Goal: Information Seeking & Learning: Learn about a topic

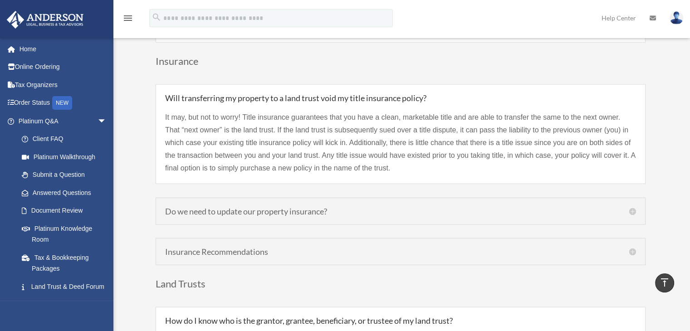
scroll to position [2050, 0]
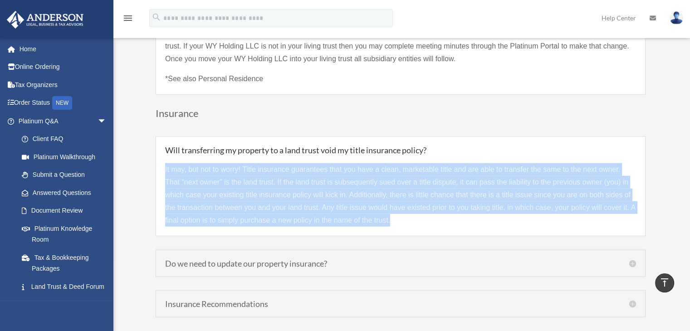
drag, startPoint x: 408, startPoint y: 205, endPoint x: 160, endPoint y: 154, distance: 253.6
click at [160, 154] on div "Will transferring my property to a land trust void my title insurance policy? I…" at bounding box center [401, 186] width 490 height 100
copy p "It may, but not to worry! Title insurance guarantees that you have a clean, mar…"
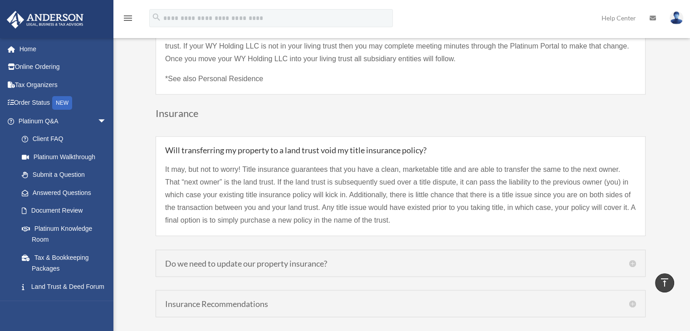
click at [506, 108] on h3 "Insurance" at bounding box center [401, 115] width 490 height 15
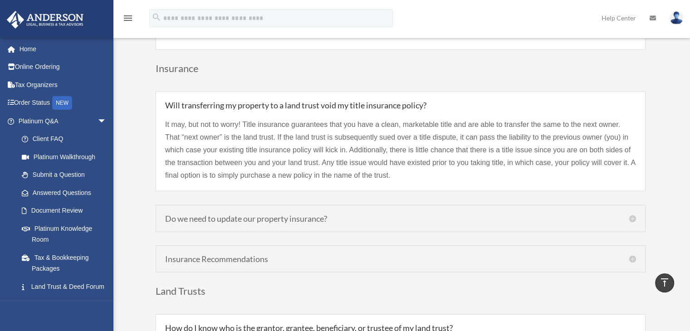
scroll to position [2095, 0]
click at [338, 209] on div "Do we need to update our property insurance? Yes. The default recommendation is…" at bounding box center [401, 217] width 490 height 27
click at [302, 214] on h5 "Do we need to update our property insurance?" at bounding box center [400, 218] width 471 height 8
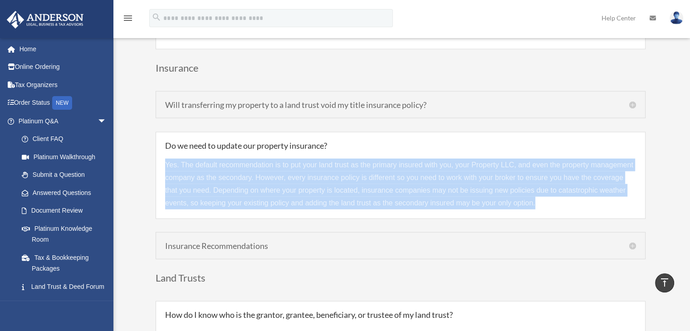
drag, startPoint x: 165, startPoint y: 148, endPoint x: 535, endPoint y: 188, distance: 371.7
click at [535, 188] on p "Yes. The default recommendation is to put your land trust as the primary insure…" at bounding box center [400, 184] width 471 height 51
copy p "Yes. The default recommendation is to put your land trust as the primary insure…"
